Goal: Communication & Community: Share content

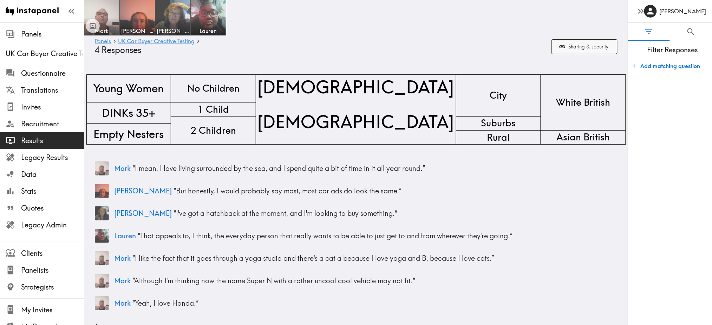
click at [577, 47] on button "Sharing & security" at bounding box center [584, 46] width 66 height 15
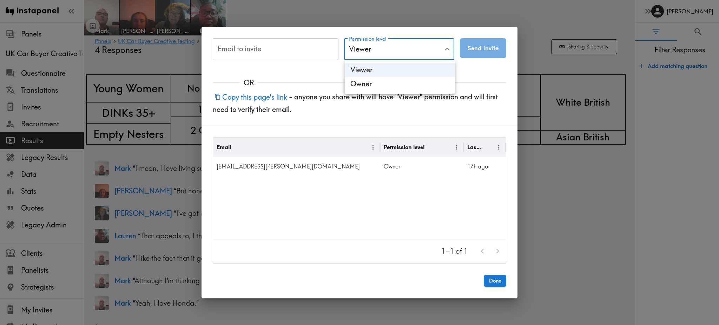
click at [369, 83] on li "Owner" at bounding box center [400, 84] width 110 height 14
type input "Owner"
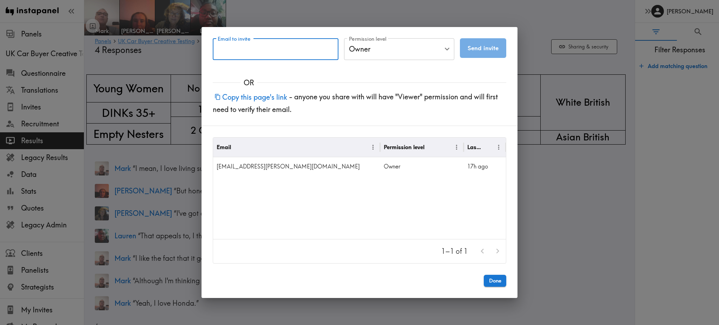
click at [293, 58] on input "Email to invite" at bounding box center [276, 49] width 126 height 22
paste input "[PERSON_NAME][EMAIL_ADDRESS][PERSON_NAME][DOMAIN_NAME]"
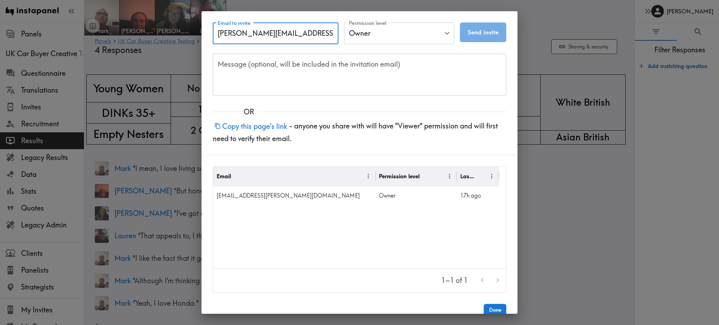
type input "[PERSON_NAME][EMAIL_ADDRESS][PERSON_NAME][DOMAIN_NAME]"
click at [430, 74] on textarea "Message (optional, will be included in the invitation email)" at bounding box center [360, 74] width 284 height 31
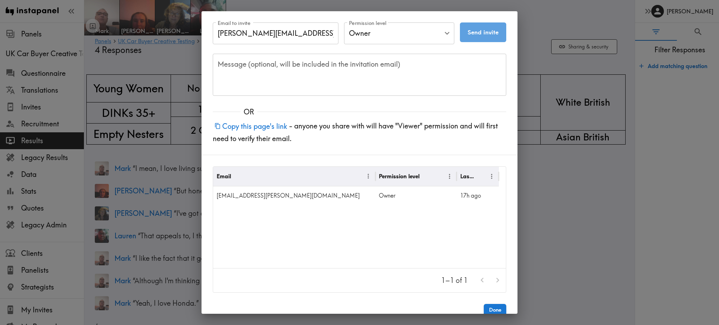
click at [473, 38] on button "Send invite" at bounding box center [483, 32] width 46 height 20
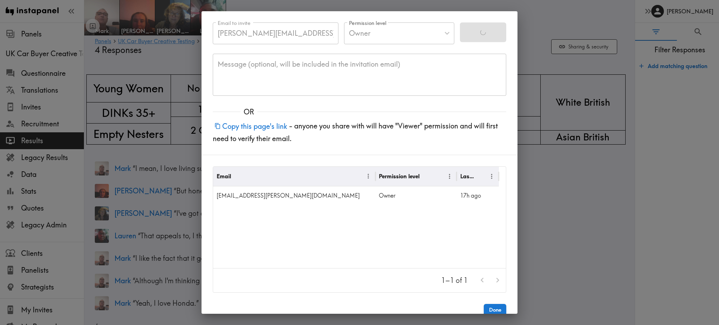
type input "Viewer"
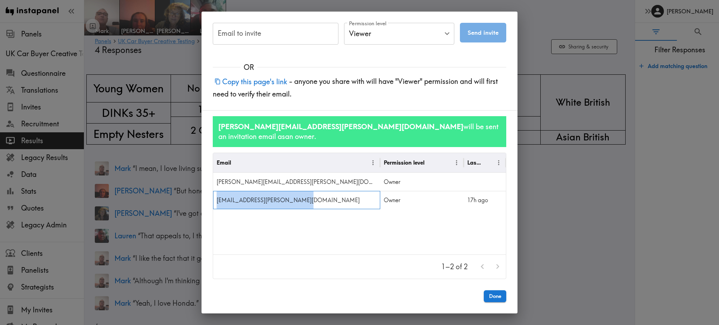
drag, startPoint x: 310, startPoint y: 197, endPoint x: 217, endPoint y: 199, distance: 93.4
click at [217, 199] on div "[EMAIL_ADDRESS][PERSON_NAME][DOMAIN_NAME]" at bounding box center [296, 200] width 167 height 18
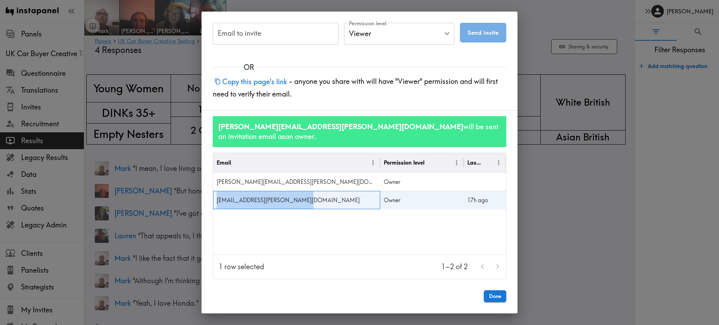
copy div "[EMAIL_ADDRESS][PERSON_NAME][DOMAIN_NAME]"
click at [243, 42] on input "Email to invite" at bounding box center [276, 34] width 126 height 22
paste input "[EMAIL_ADDRESS][PERSON_NAME][DOMAIN_NAME]"
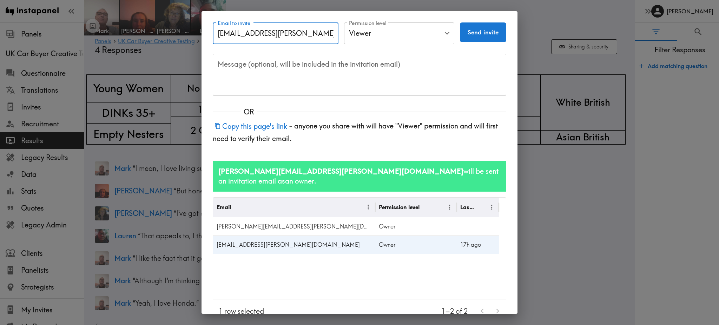
type input "[EMAIL_ADDRESS][PERSON_NAME][DOMAIN_NAME]"
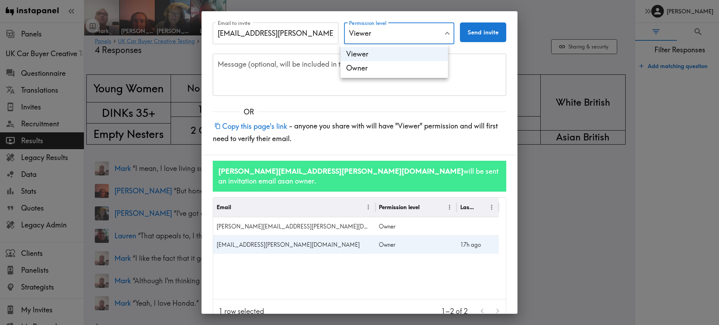
click at [368, 67] on li "Owner" at bounding box center [394, 68] width 107 height 14
type input "Owner"
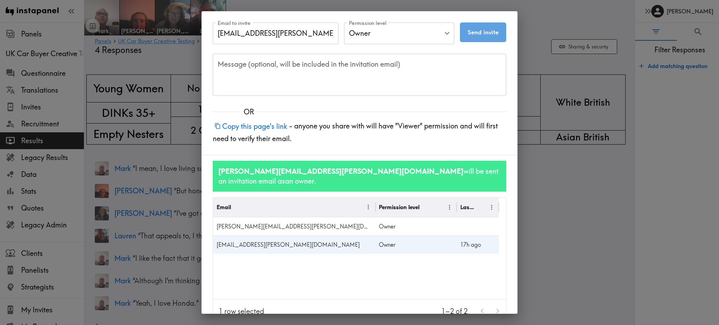
click at [480, 37] on button "Send invite" at bounding box center [483, 32] width 46 height 20
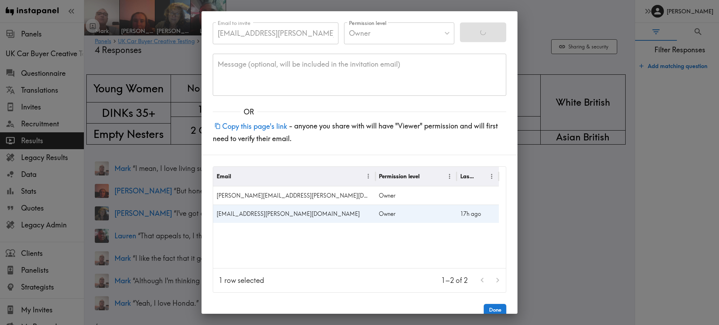
type input "Viewer"
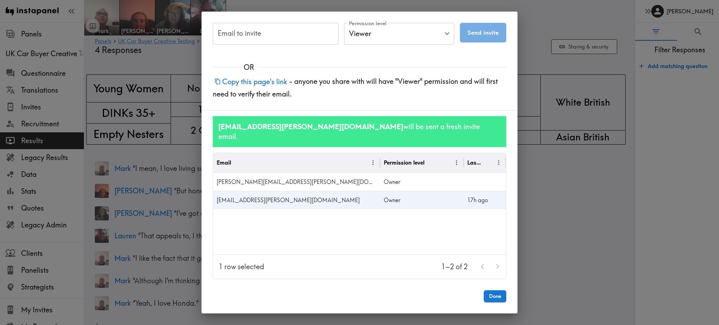
click at [559, 217] on div "Email to invite Email to invite Permission level Viewer Viewer Permission level…" at bounding box center [359, 162] width 719 height 325
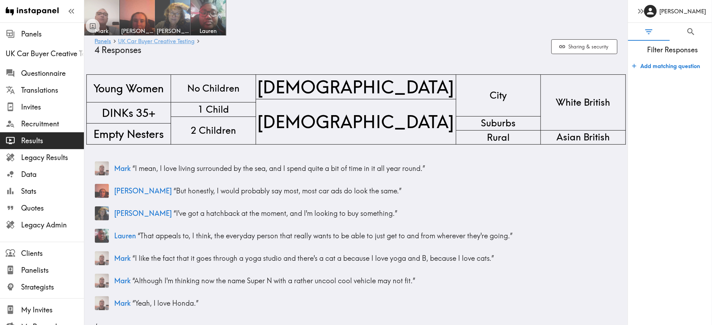
click at [137, 43] on link "UK Car Buyer Creative Testing" at bounding box center [156, 41] width 77 height 7
click at [48, 123] on span "Recruitment" at bounding box center [52, 124] width 63 height 10
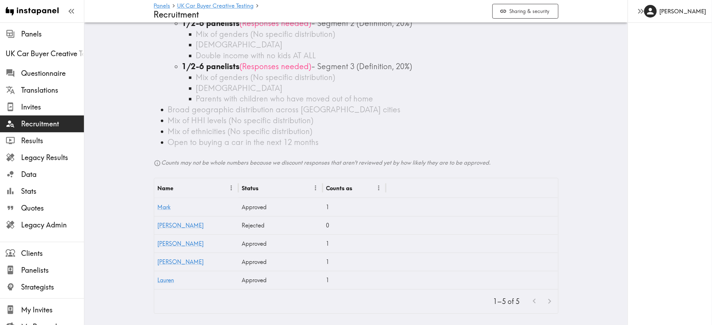
scroll to position [99, 0]
click at [158, 222] on link "[PERSON_NAME]" at bounding box center [181, 225] width 46 height 7
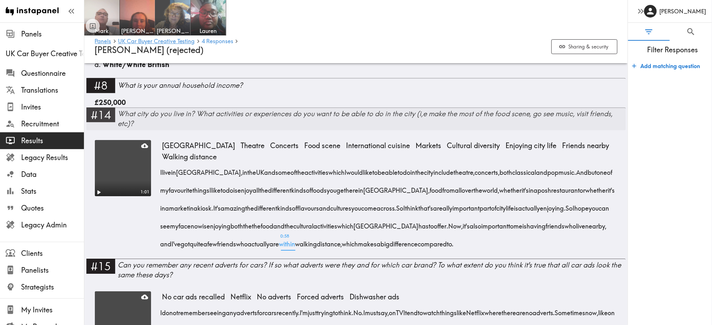
scroll to position [711, 0]
click at [185, 42] on link "UK Car Buyer Creative Testing" at bounding box center [156, 41] width 77 height 7
